Goal: Information Seeking & Learning: Learn about a topic

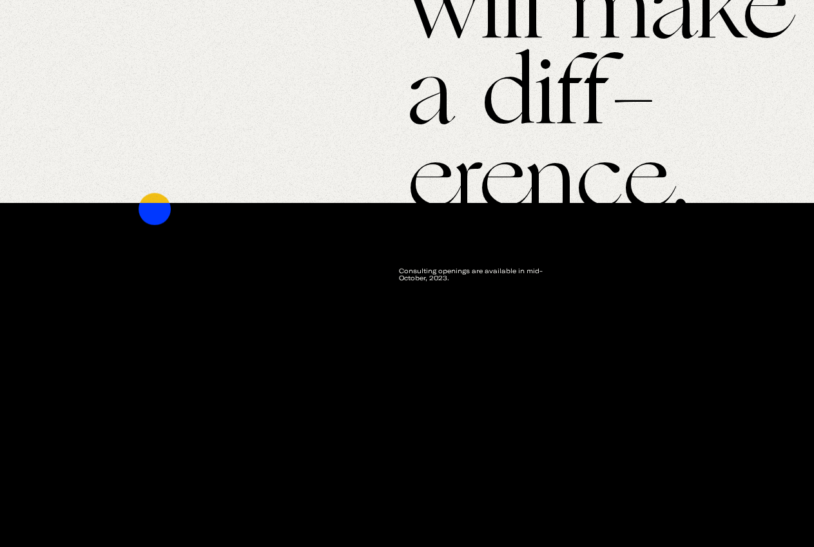
scroll to position [2255, 0]
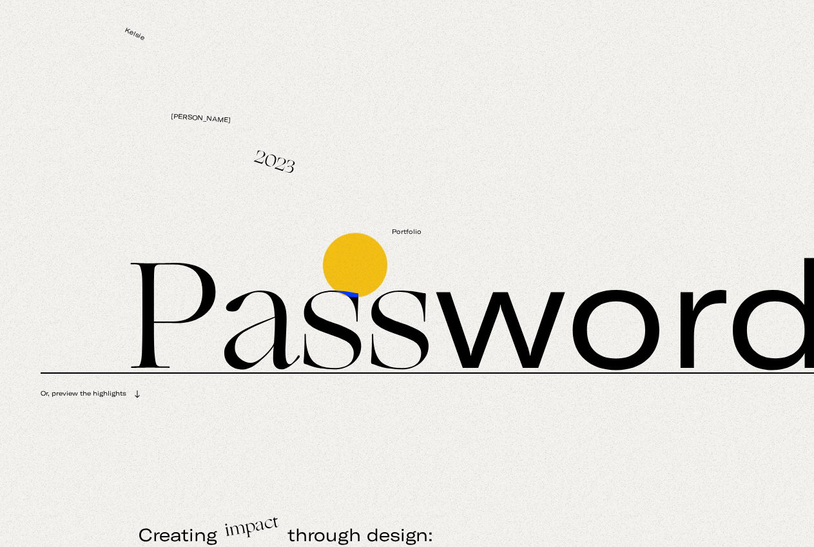
scroll to position [0, 0]
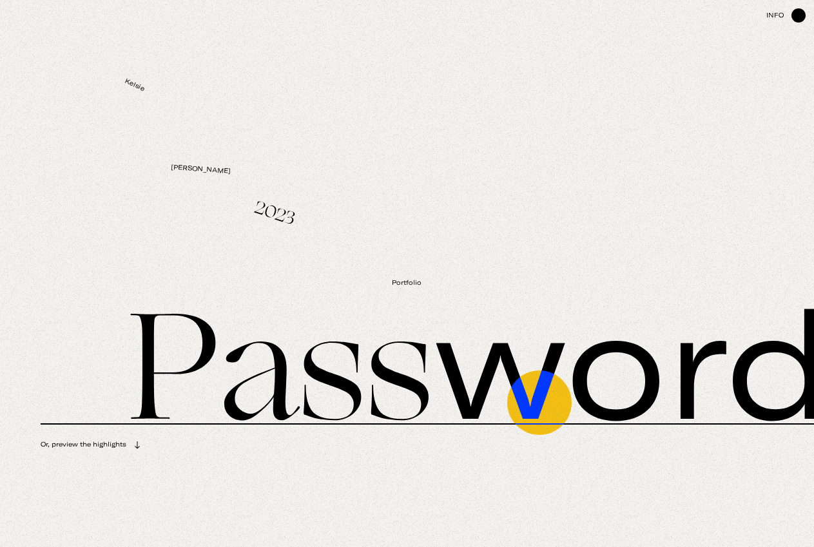
click at [539, 403] on input "text" at bounding box center [427, 366] width 773 height 117
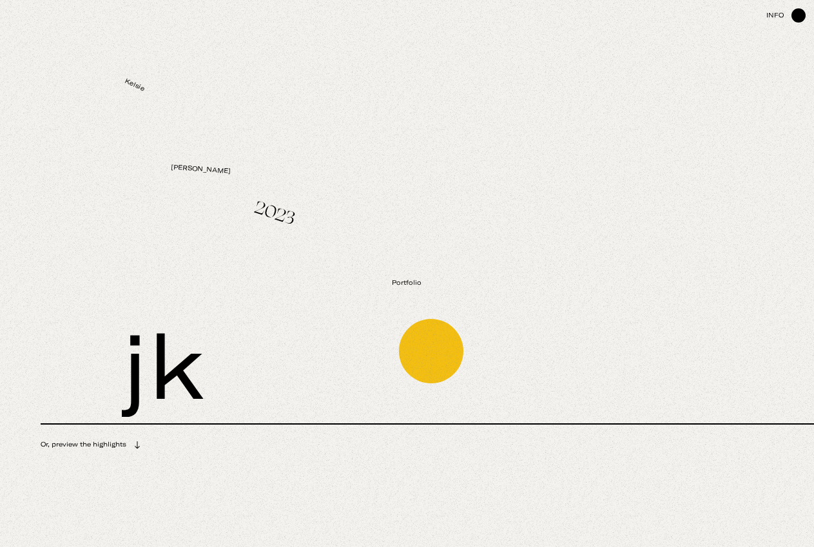
type input "j"
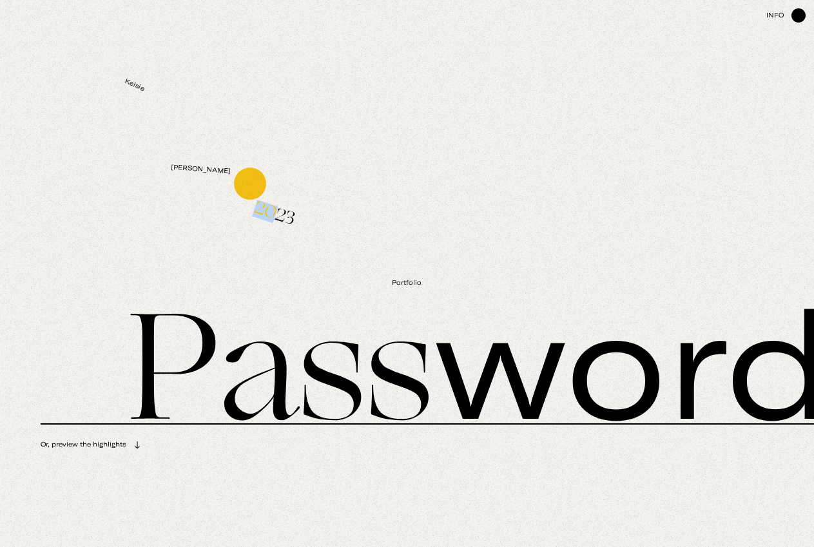
drag, startPoint x: 278, startPoint y: 219, endPoint x: 238, endPoint y: 177, distance: 58.8
click at [238, 177] on ul "[PERSON_NAME] 2023 Portfolio" at bounding box center [407, 200] width 798 height 215
drag, startPoint x: 204, startPoint y: 176, endPoint x: 133, endPoint y: 111, distance: 96.2
click at [133, 111] on ul "[PERSON_NAME] 2023 Portfolio" at bounding box center [407, 200] width 798 height 215
drag, startPoint x: 133, startPoint y: 110, endPoint x: 233, endPoint y: 150, distance: 107.0
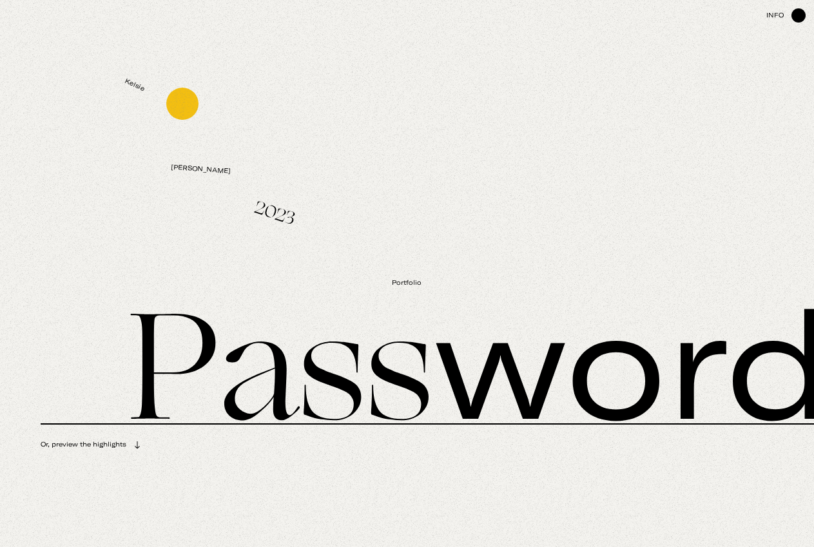
click at [187, 107] on ul "[PERSON_NAME] 2023 Portfolio" at bounding box center [407, 200] width 798 height 215
click at [804, 21] on img at bounding box center [798, 15] width 14 height 14
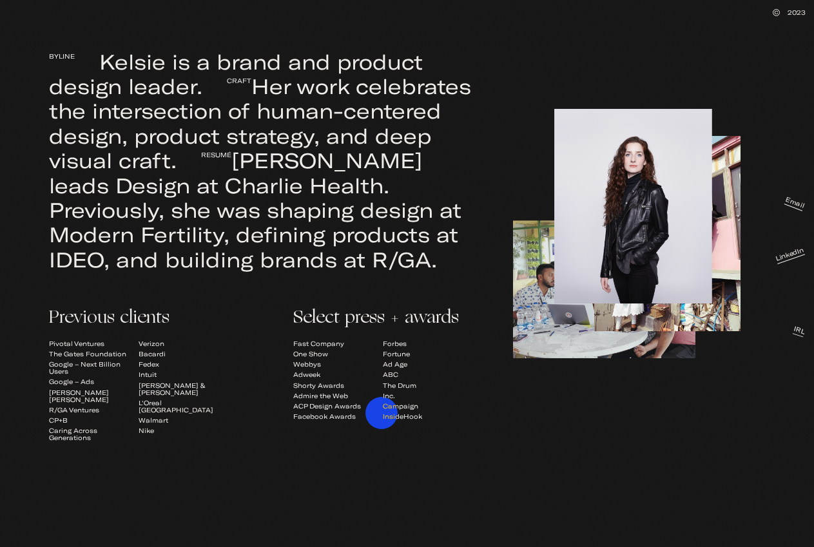
click at [380, 433] on div "[PERSON_NAME] is a brand and product design leader. Craft Her work celebrates t…" at bounding box center [236, 229] width 472 height 427
